Goal: Information Seeking & Learning: Find specific fact

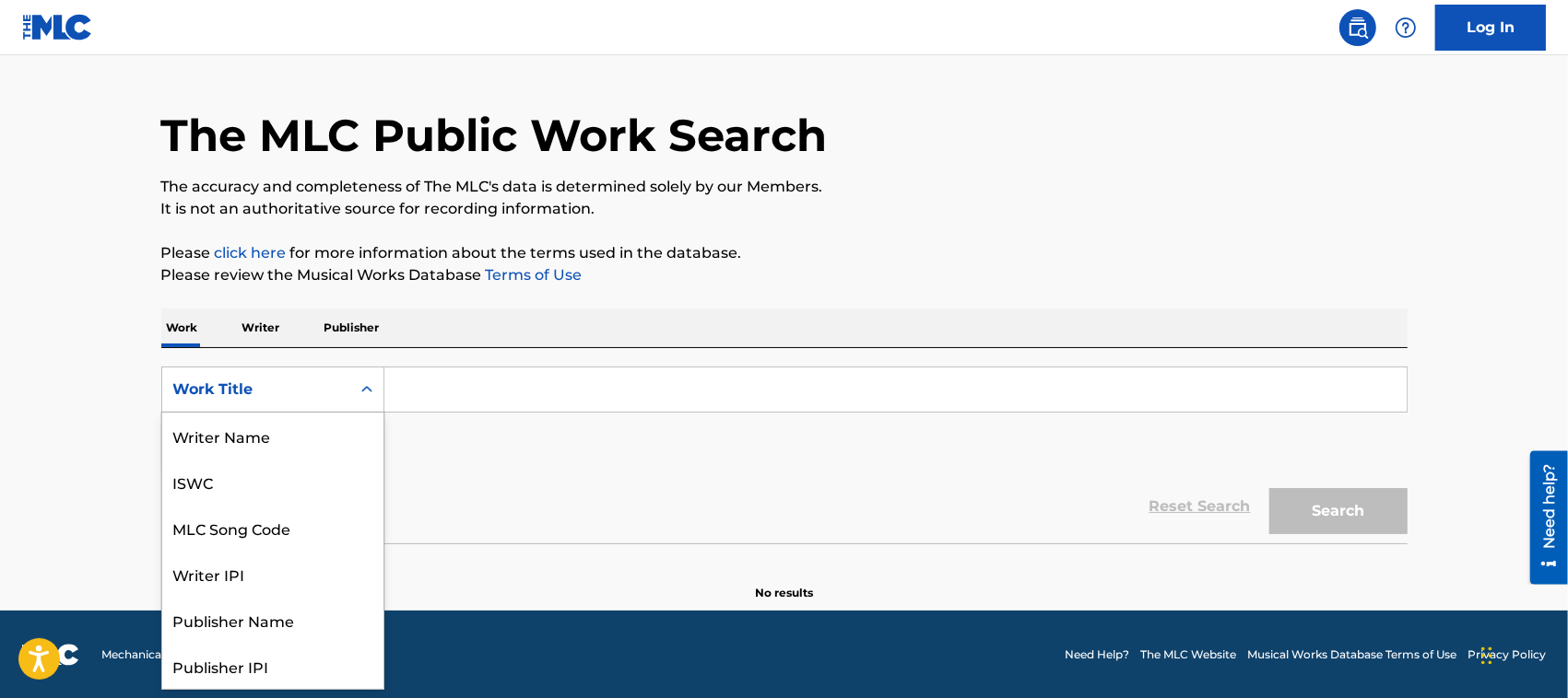
click at [327, 390] on div "Work Title" at bounding box center [255, 390] width 166 height 22
click at [265, 479] on div "ISWC" at bounding box center [272, 482] width 221 height 46
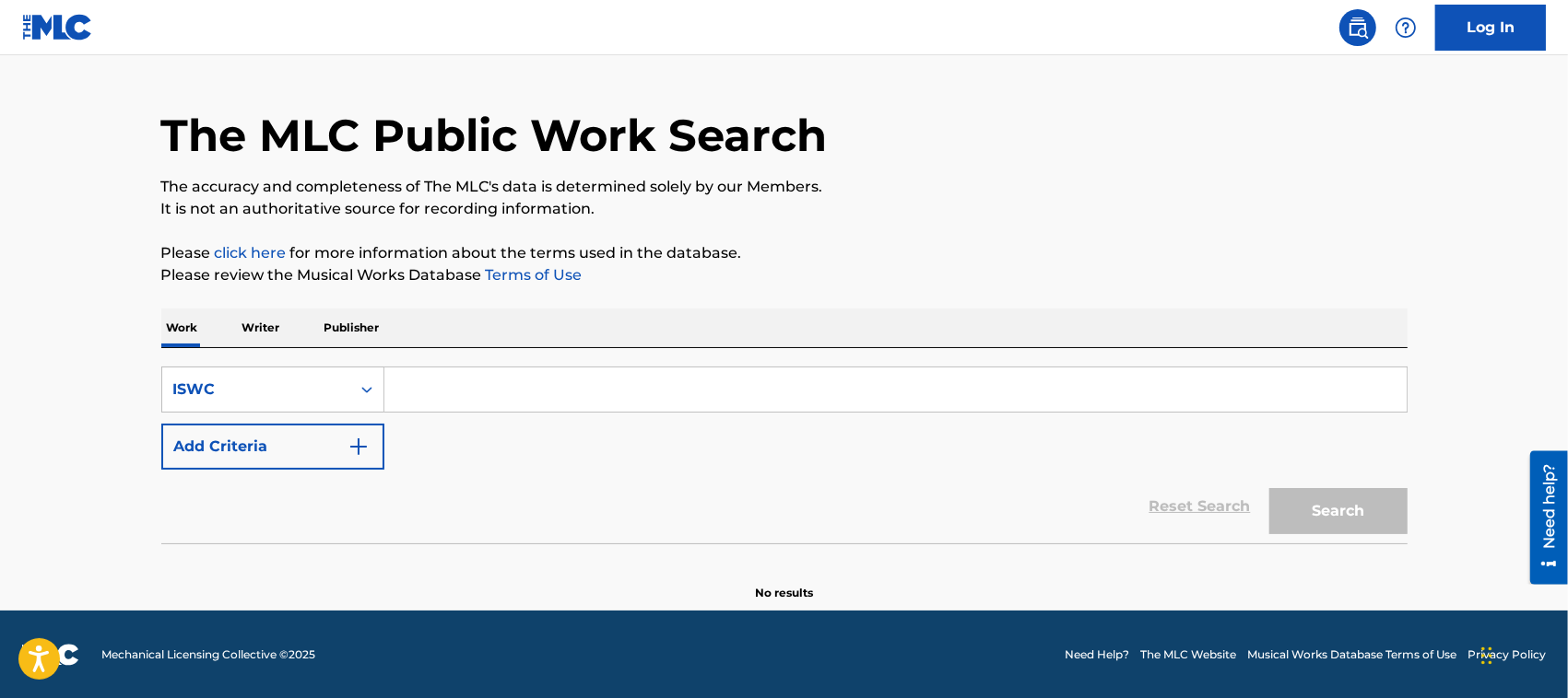
click at [471, 397] on input "Search Form" at bounding box center [895, 390] width 1022 height 44
paste input "T3104713642"
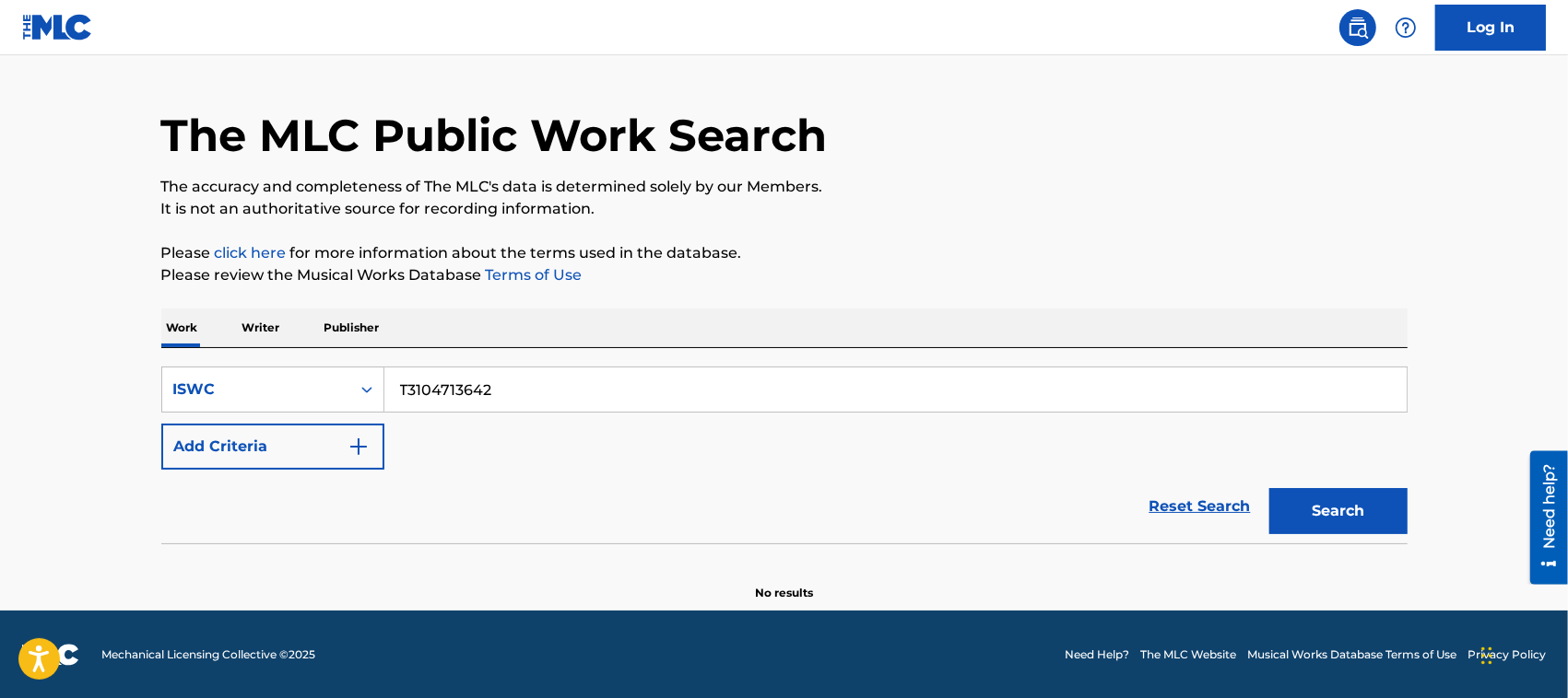
type input "T3104713642"
click at [1344, 500] on button "Search" at bounding box center [1338, 511] width 138 height 46
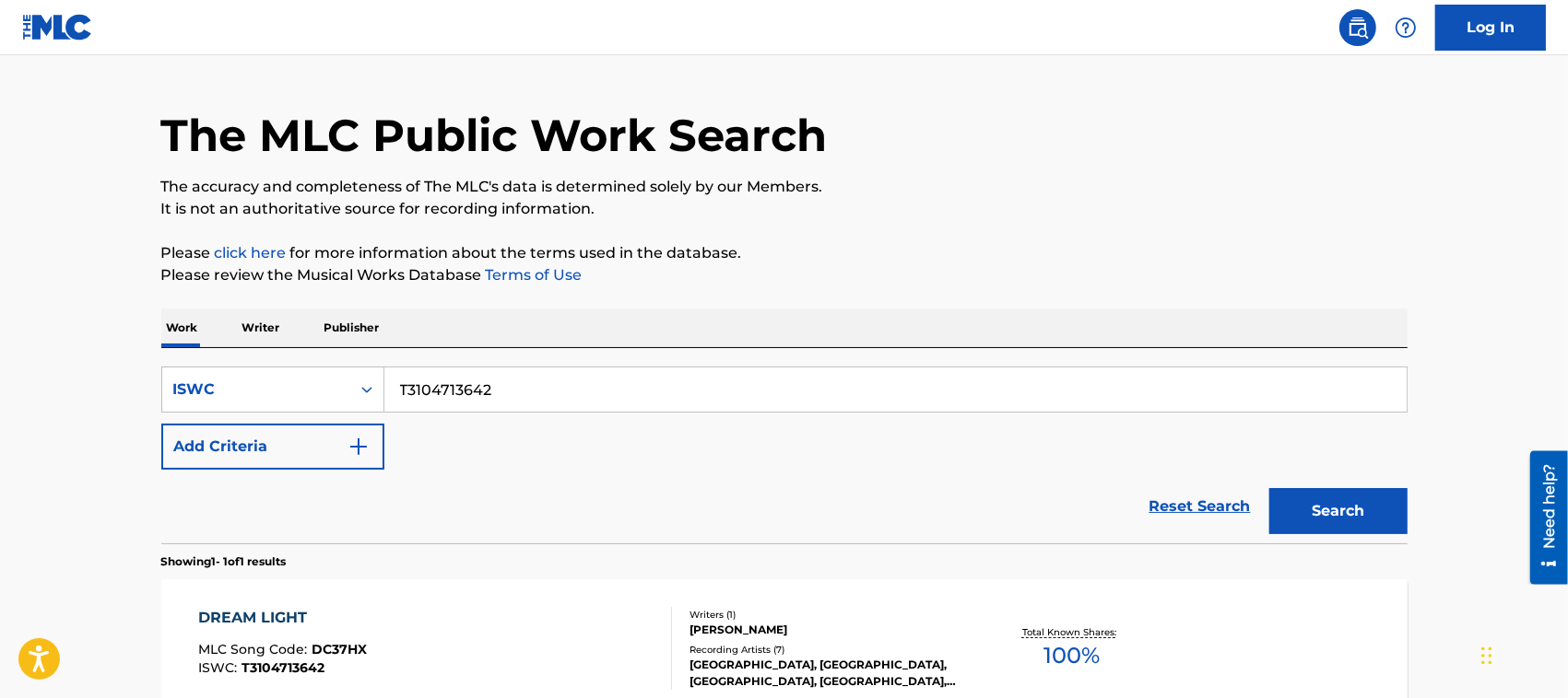
scroll to position [246, 0]
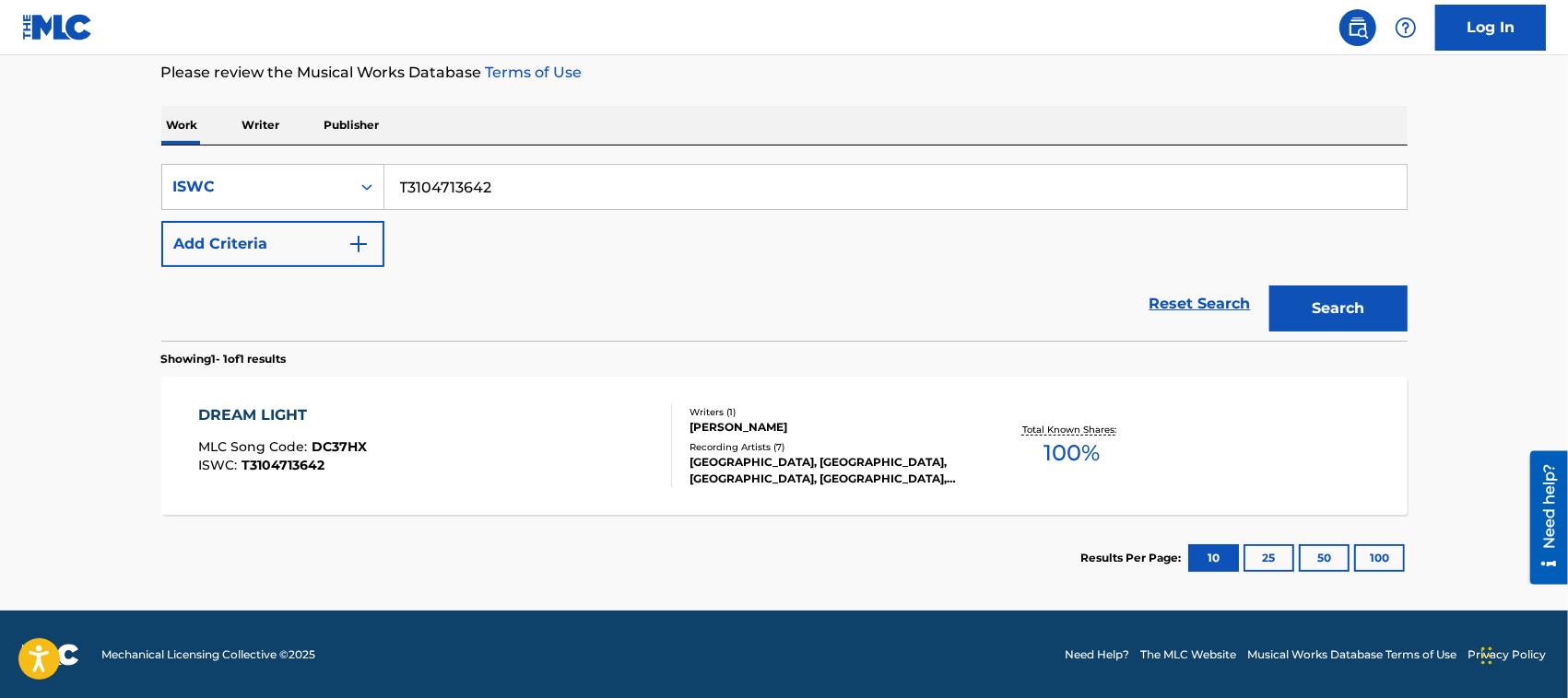
click at [263, 419] on div "DREAM LIGHT" at bounding box center [282, 415] width 168 height 22
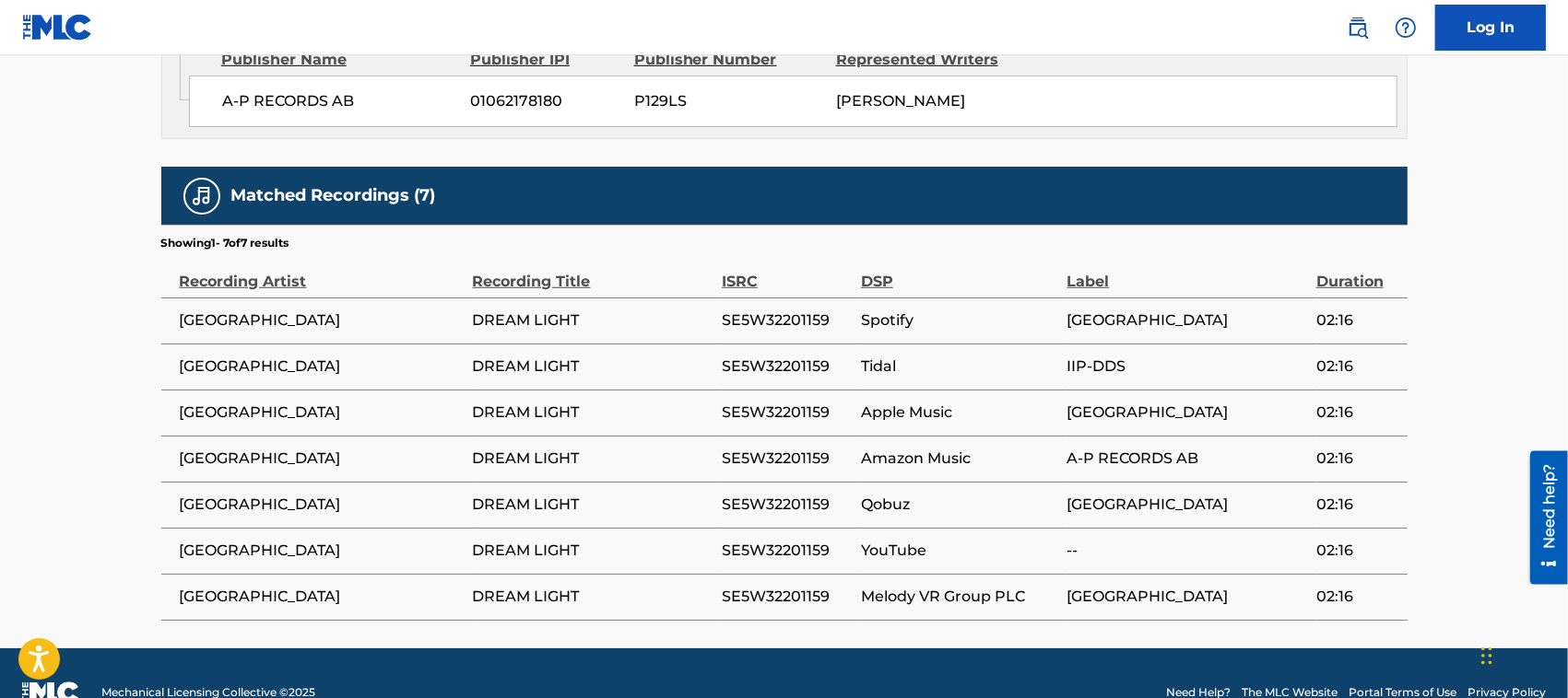
scroll to position [1075, 0]
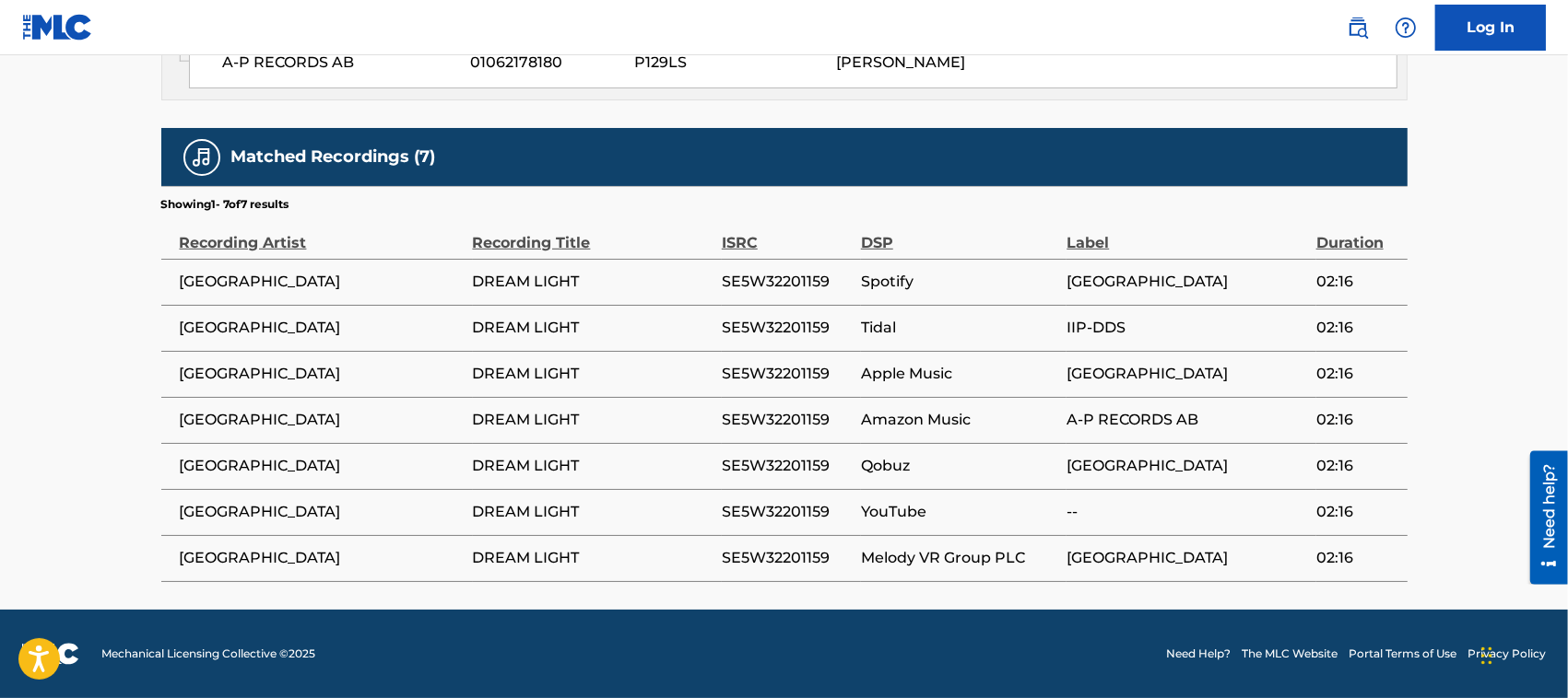
click at [766, 277] on span "SE5W32201159" at bounding box center [786, 282] width 130 height 22
copy span "SE5W32201159"
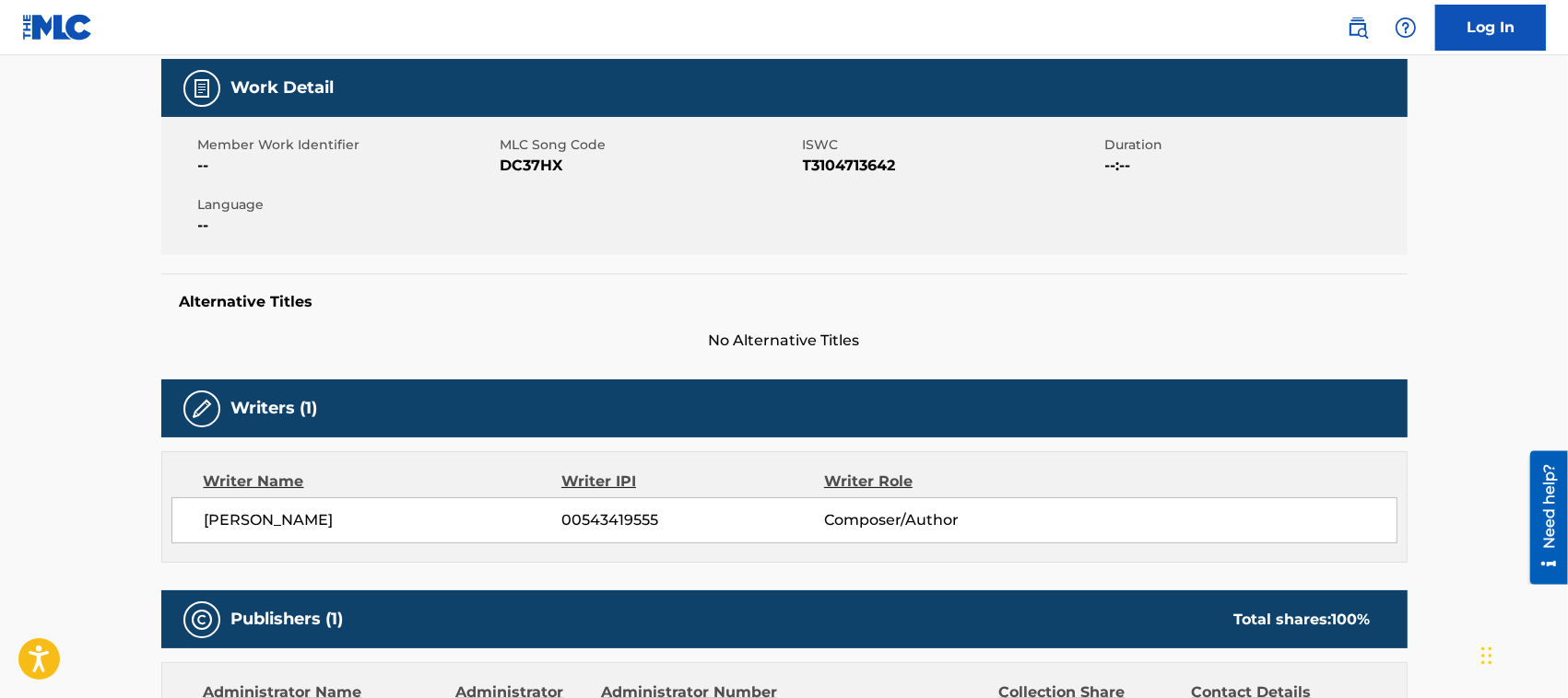
scroll to position [0, 0]
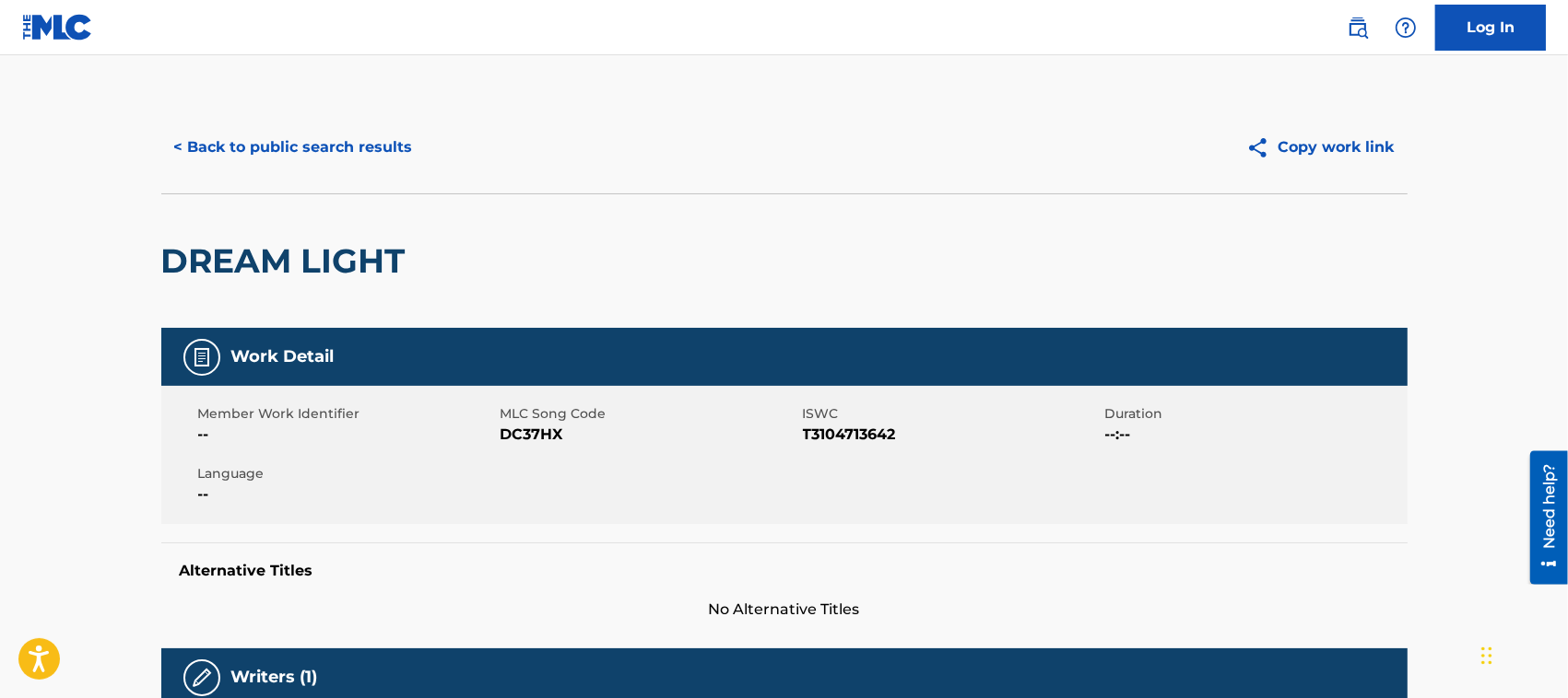
click at [326, 145] on button "< Back to public search results" at bounding box center [293, 148] width 265 height 46
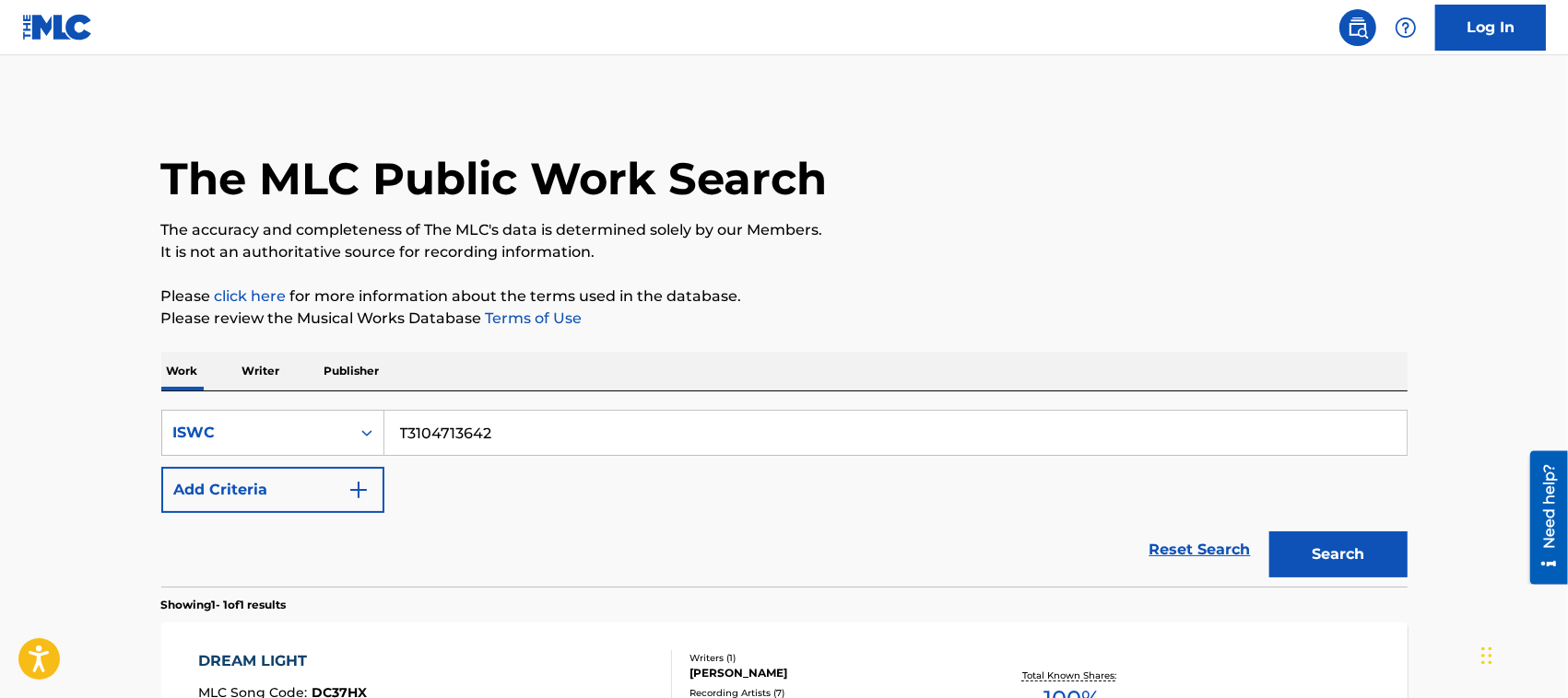
scroll to position [198, 0]
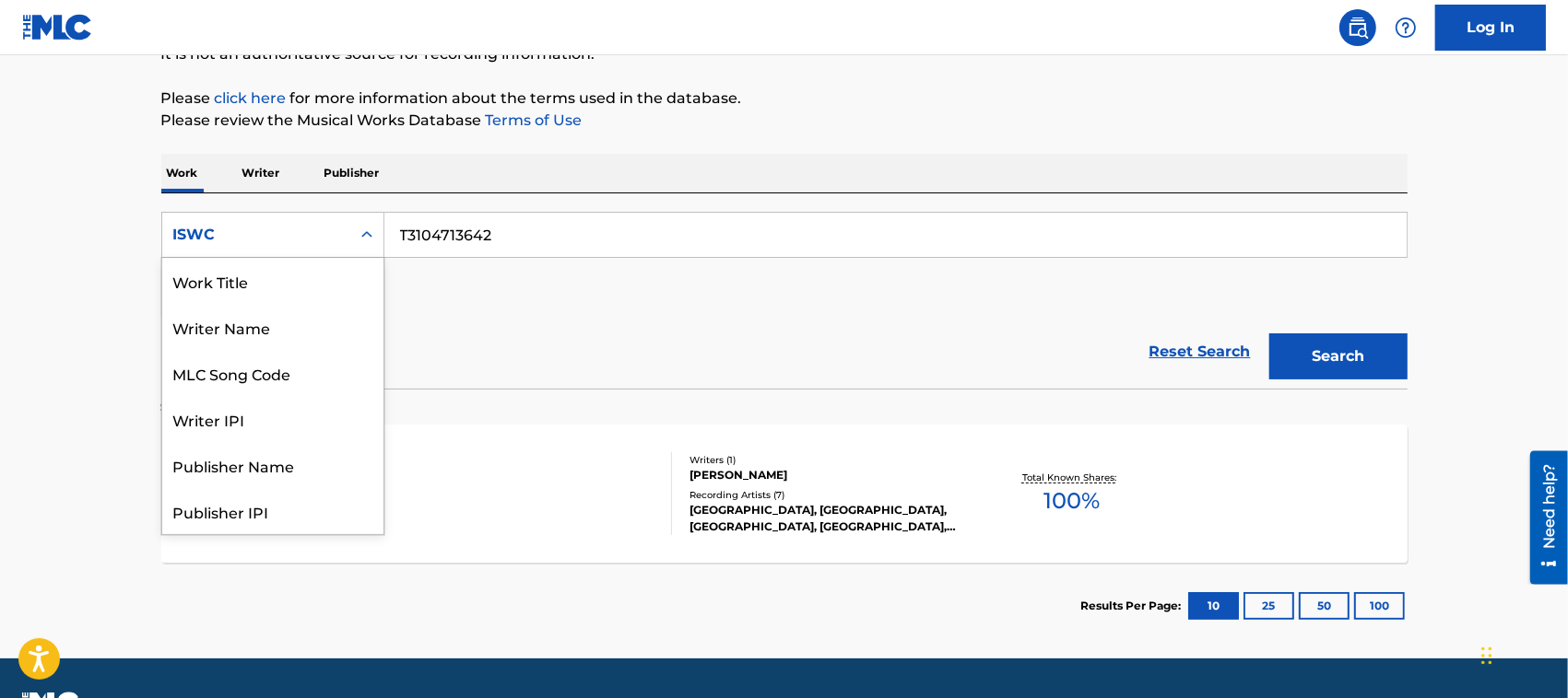
click at [289, 227] on div "ISWC" at bounding box center [255, 235] width 166 height 22
click at [275, 293] on div "Work Title" at bounding box center [272, 281] width 221 height 46
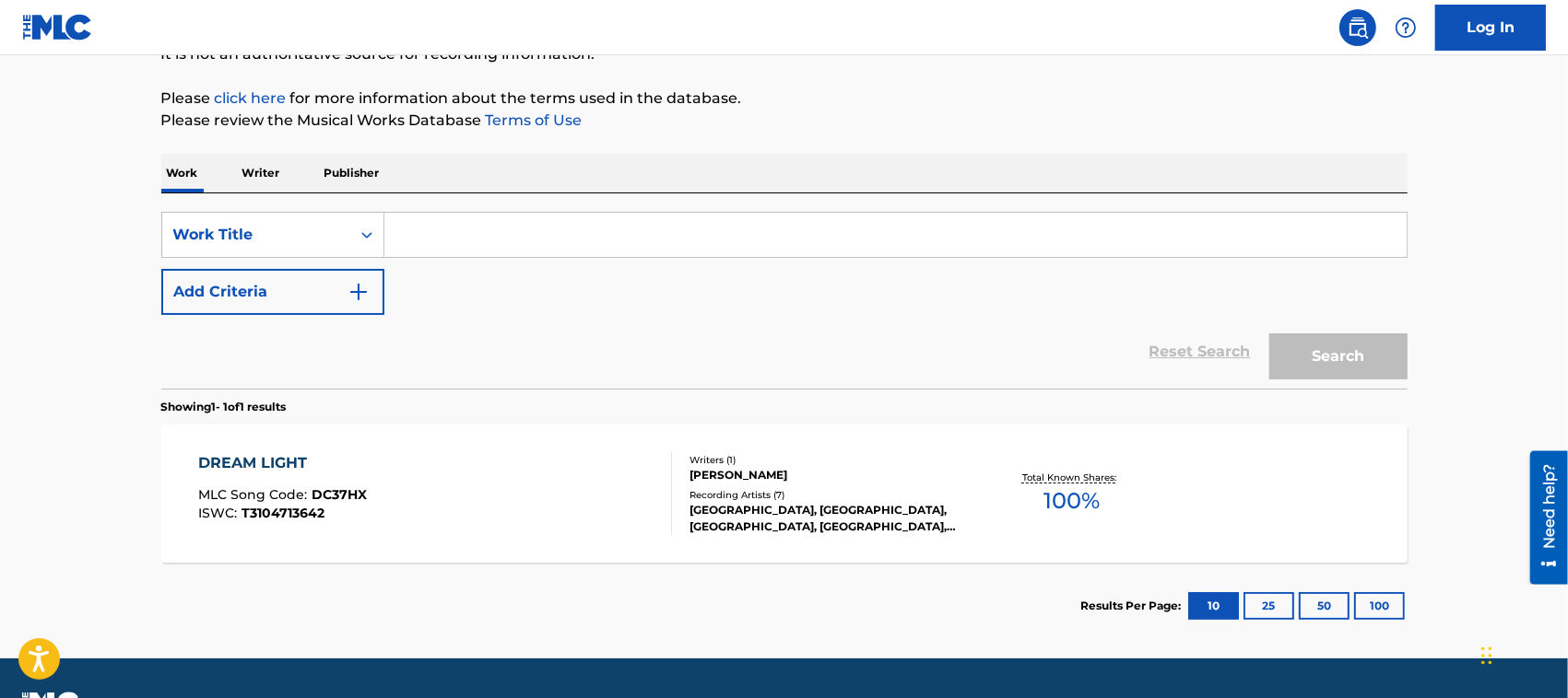
click at [426, 240] on input "Search Form" at bounding box center [895, 235] width 1022 height 44
paste input "Wanitaku"
type input "Wanitaku"
click at [340, 288] on button "Add Criteria" at bounding box center [272, 292] width 223 height 46
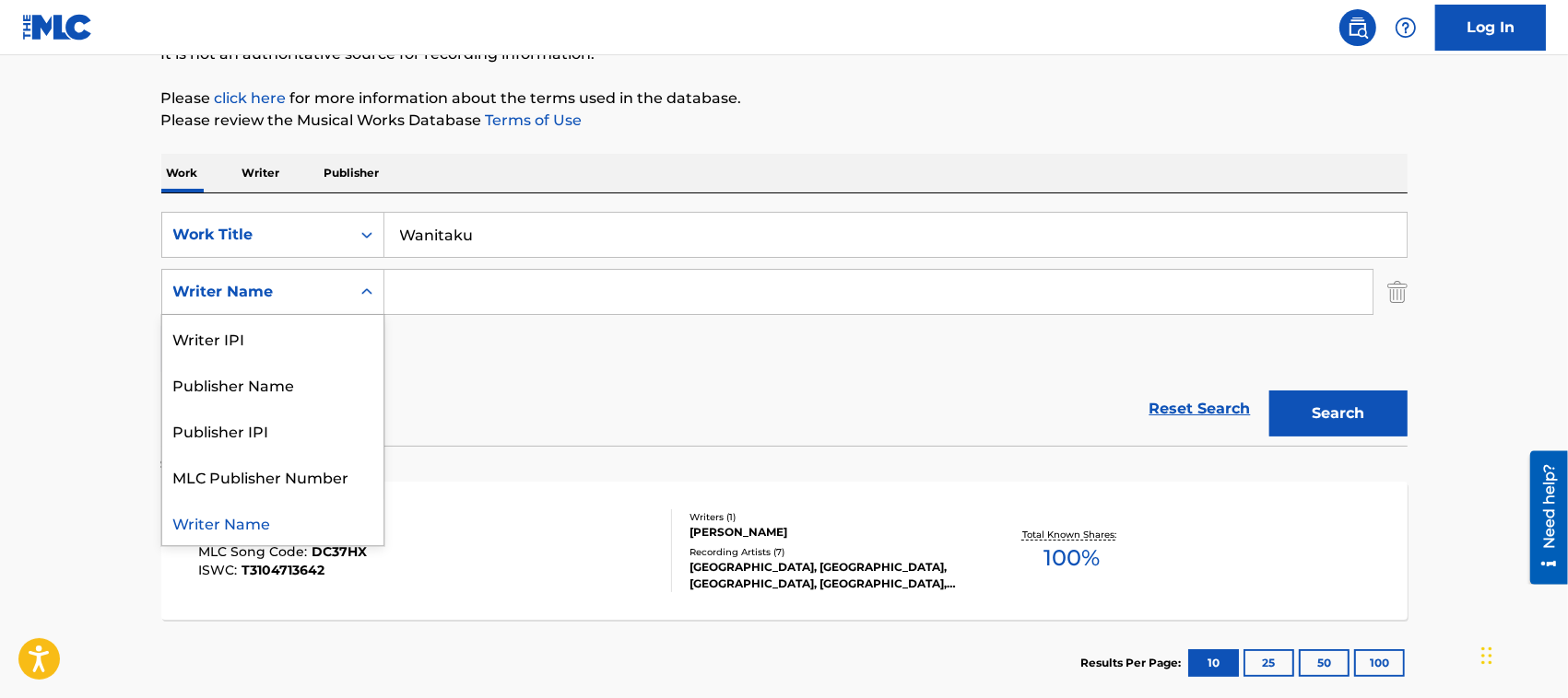
click at [326, 293] on div "Writer Name" at bounding box center [255, 292] width 166 height 22
click at [1390, 419] on button "Search" at bounding box center [1338, 414] width 138 height 46
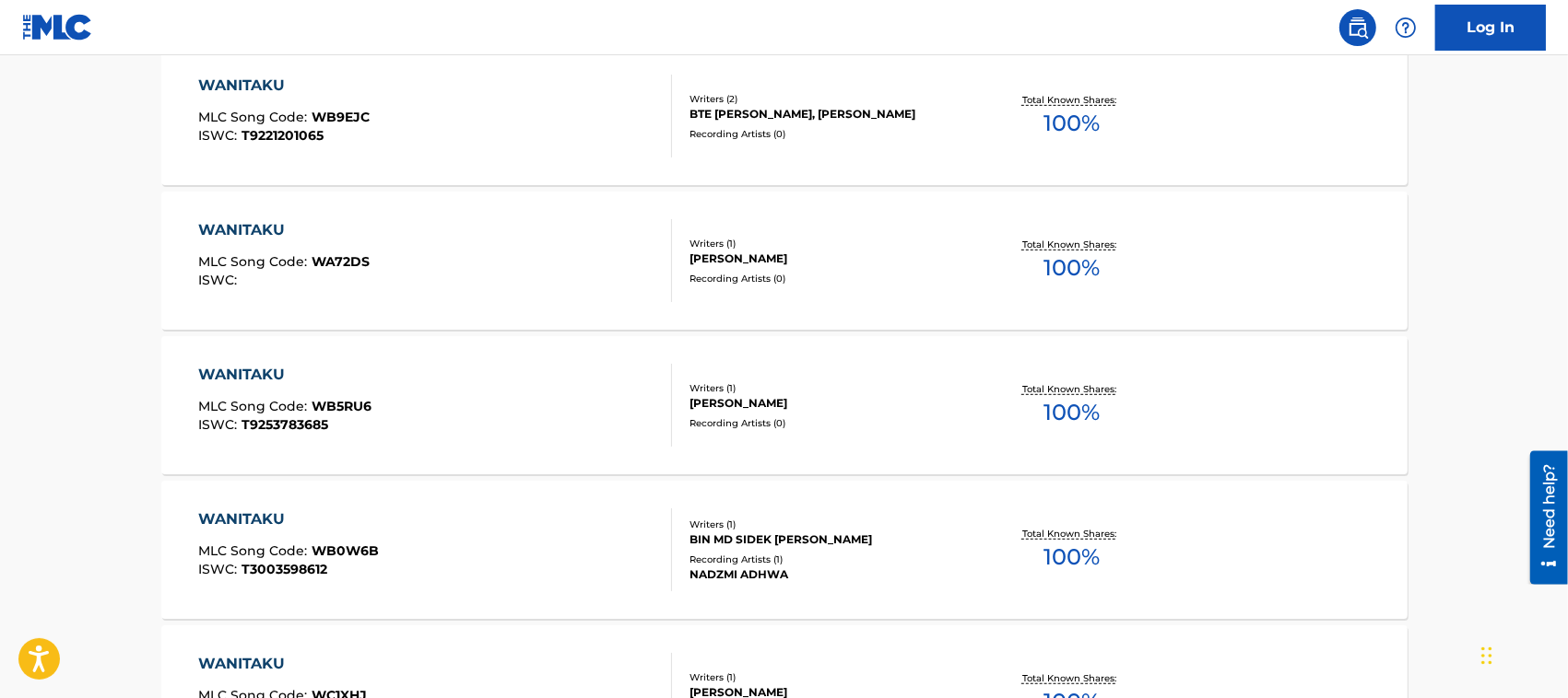
scroll to position [1613, 0]
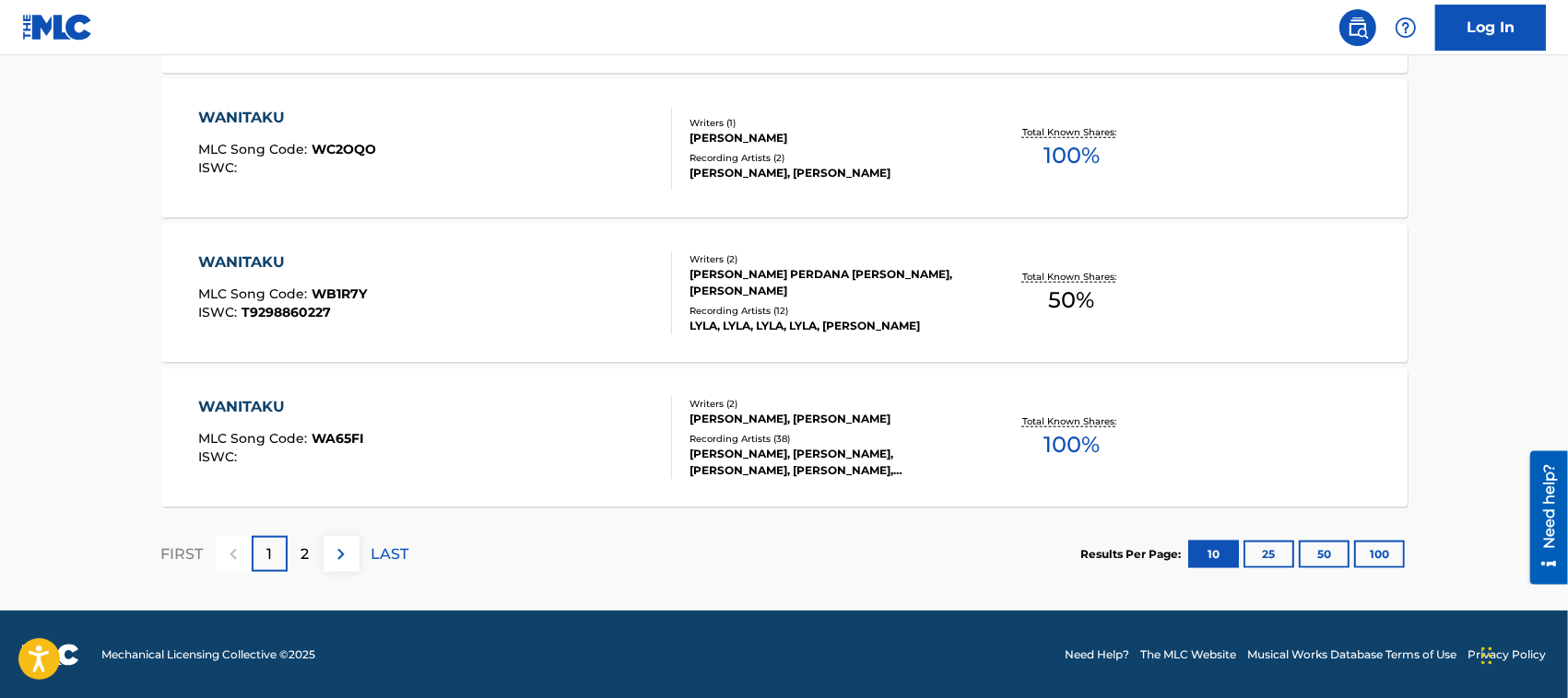
click at [825, 424] on div "[PERSON_NAME], [PERSON_NAME]" at bounding box center [828, 419] width 278 height 17
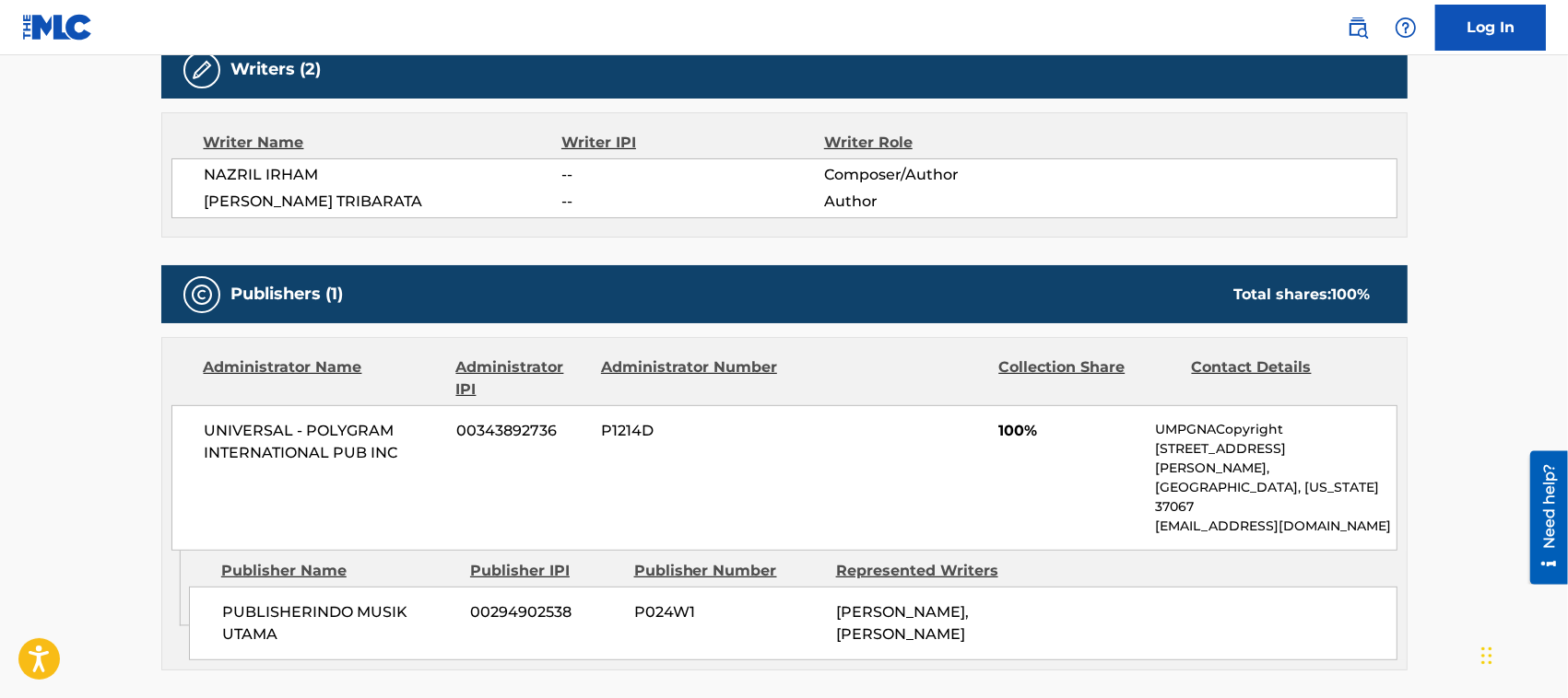
scroll to position [922, 0]
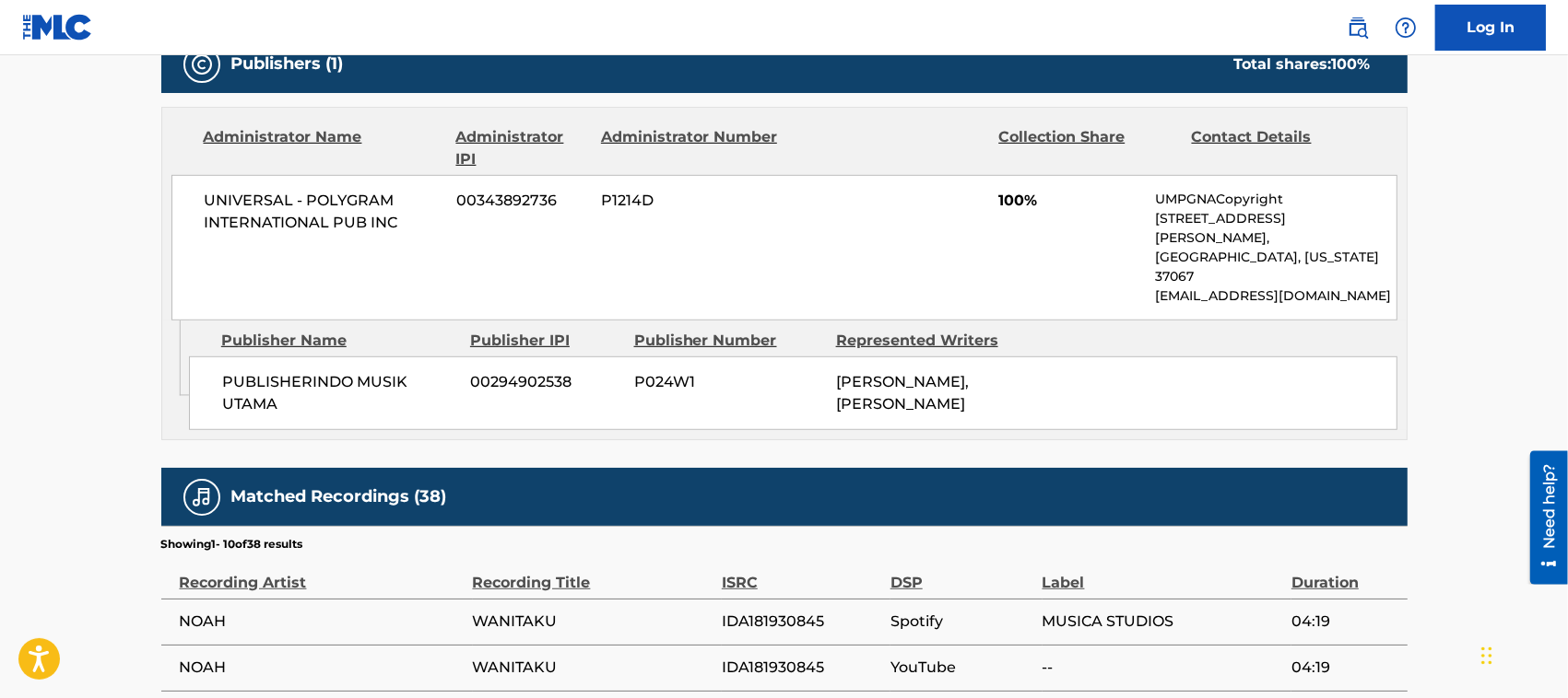
drag, startPoint x: 825, startPoint y: 337, endPoint x: 1089, endPoint y: 416, distance: 275.6
click at [1089, 416] on div "Admin Original Publisher Connecting Line Publisher Name Publisher IPI Publisher…" at bounding box center [784, 380] width 1244 height 119
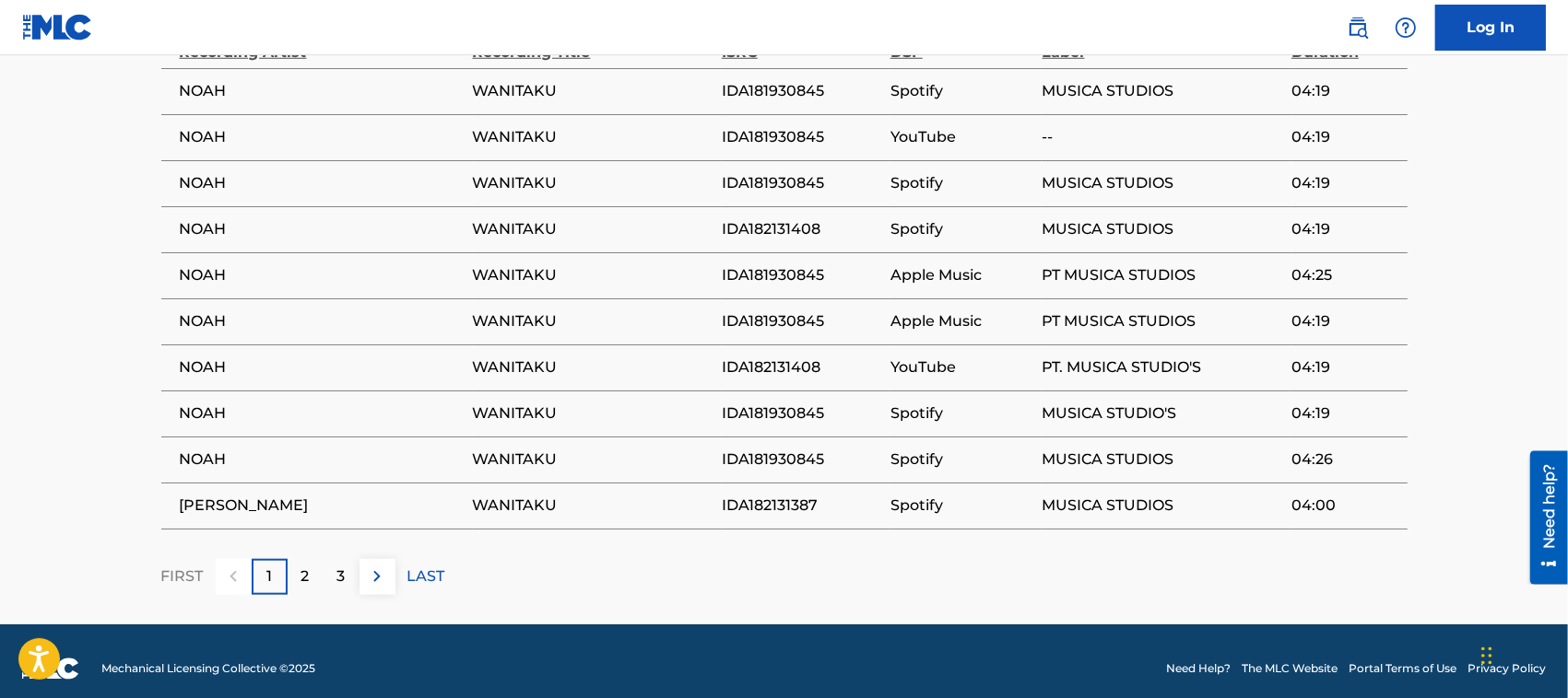
scroll to position [1337, 0]
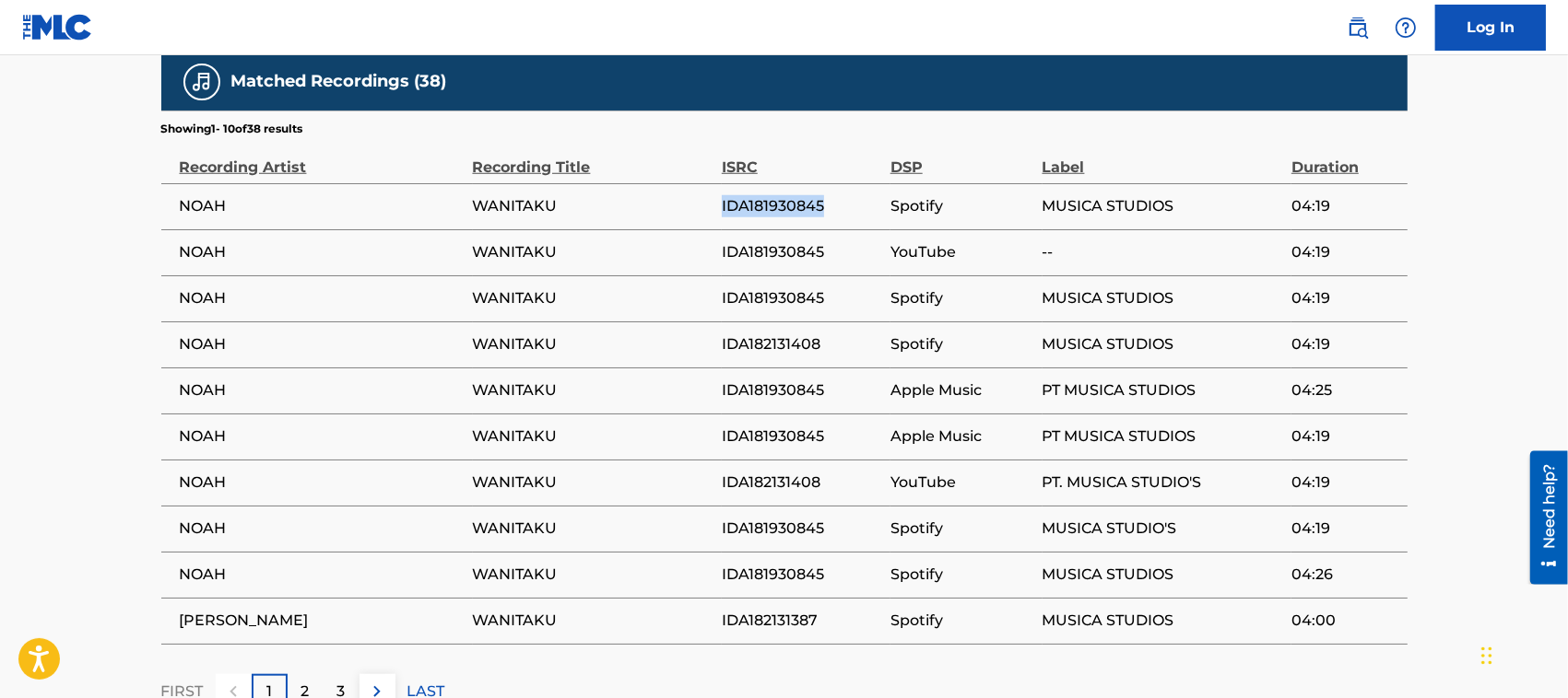
drag, startPoint x: 705, startPoint y: 200, endPoint x: 886, endPoint y: 201, distance: 181.0
click at [886, 201] on tr "NOAH WANITAKU IDA181930845 Spotify MUSICA STUDIOS 04:19" at bounding box center [784, 206] width 1246 height 46
copy tr "IDA181930845"
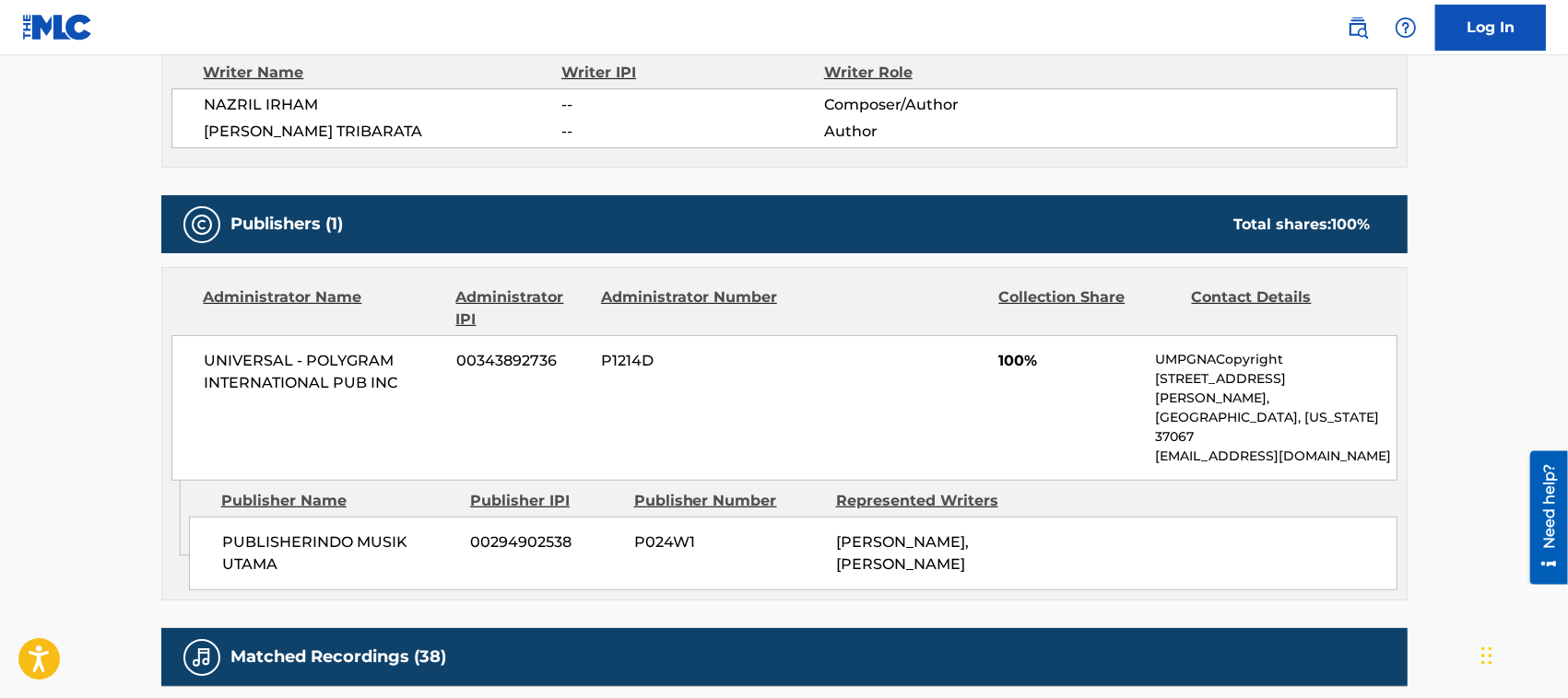
scroll to position [185, 0]
